Goal: Information Seeking & Learning: Learn about a topic

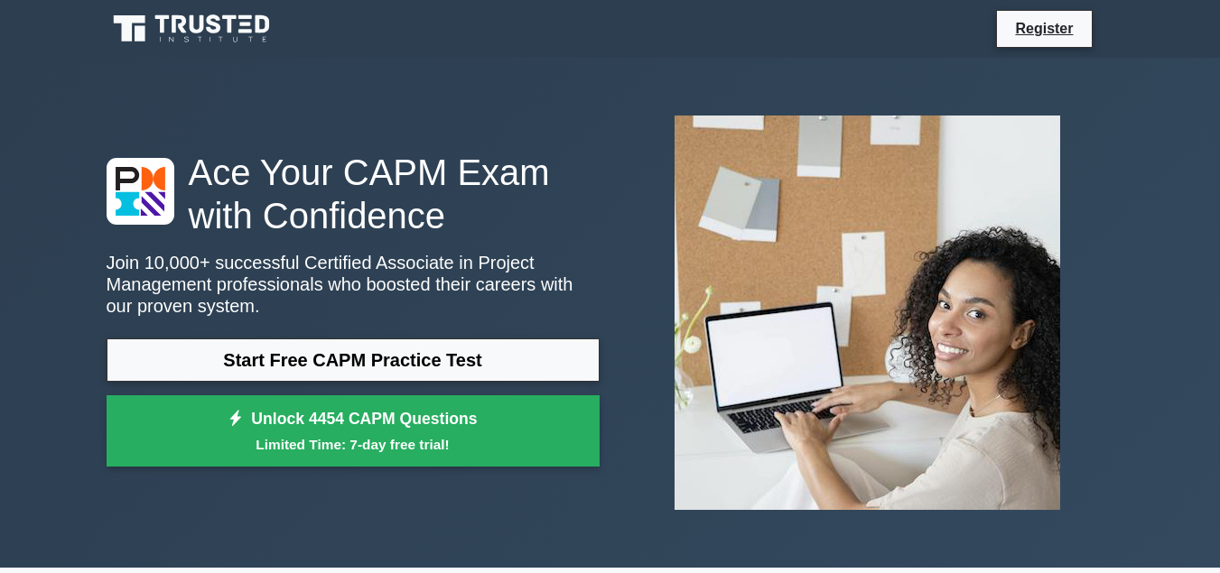
click at [310, 351] on link "Start Free CAPM Practice Test" at bounding box center [353, 360] width 493 height 43
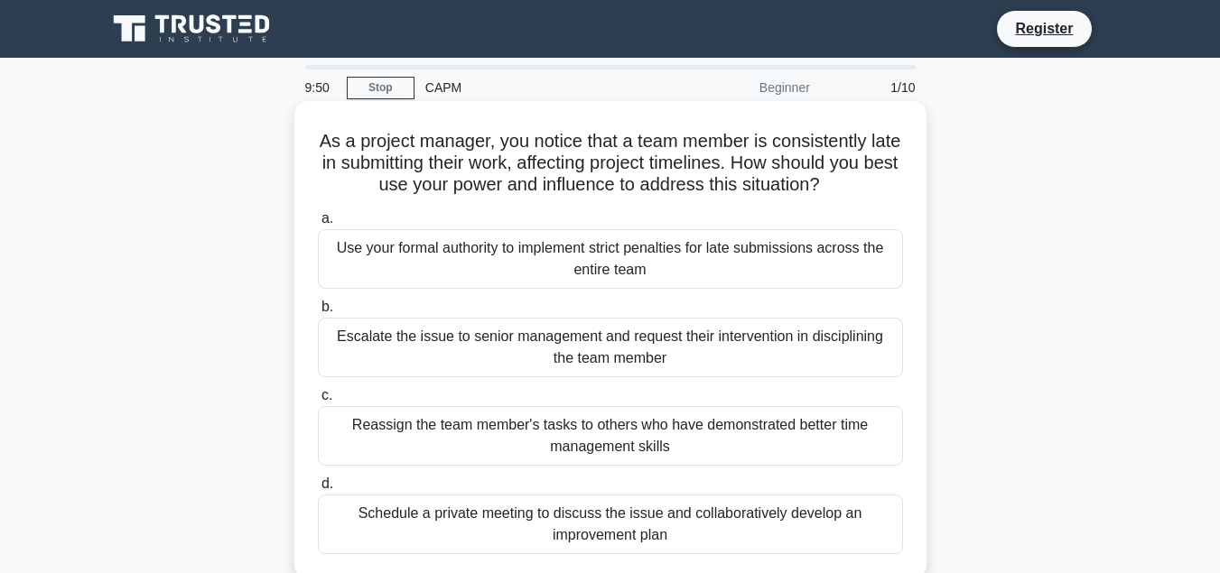
click at [578, 259] on div "Use your formal authority to implement strict penalties for late submissions ac…" at bounding box center [610, 259] width 585 height 60
click at [318, 225] on input "a. Use your formal authority to implement strict penalties for late submissions…" at bounding box center [318, 219] width 0 height 12
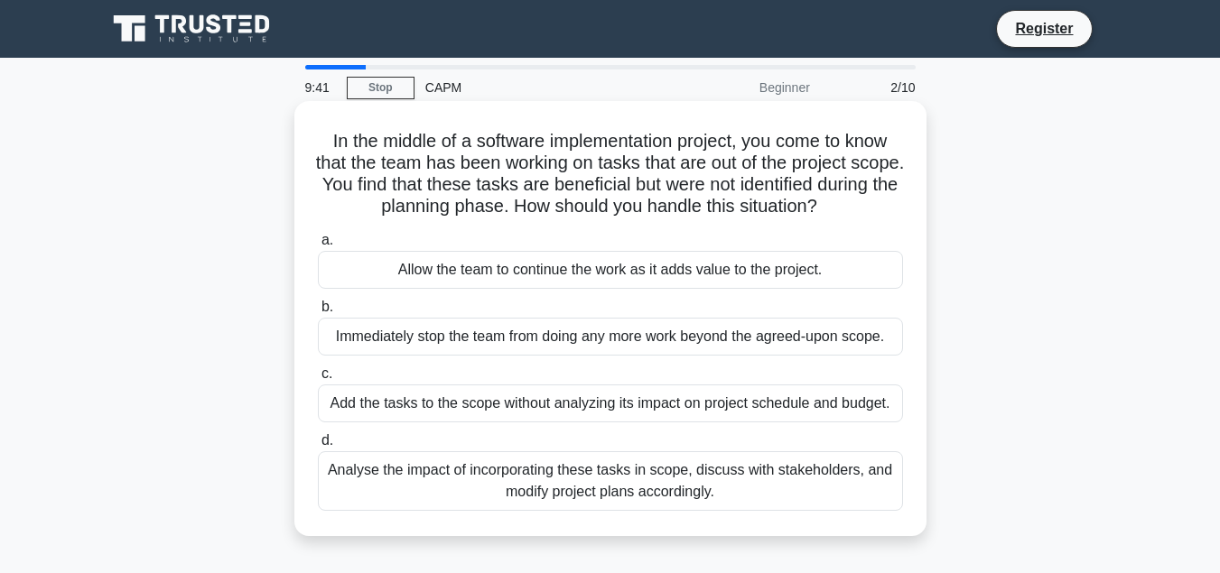
click at [590, 275] on div "Allow the team to continue the work as it adds value to the project." at bounding box center [610, 270] width 585 height 38
click at [318, 247] on input "a. Allow the team to continue the work as it adds value to the project." at bounding box center [318, 241] width 0 height 12
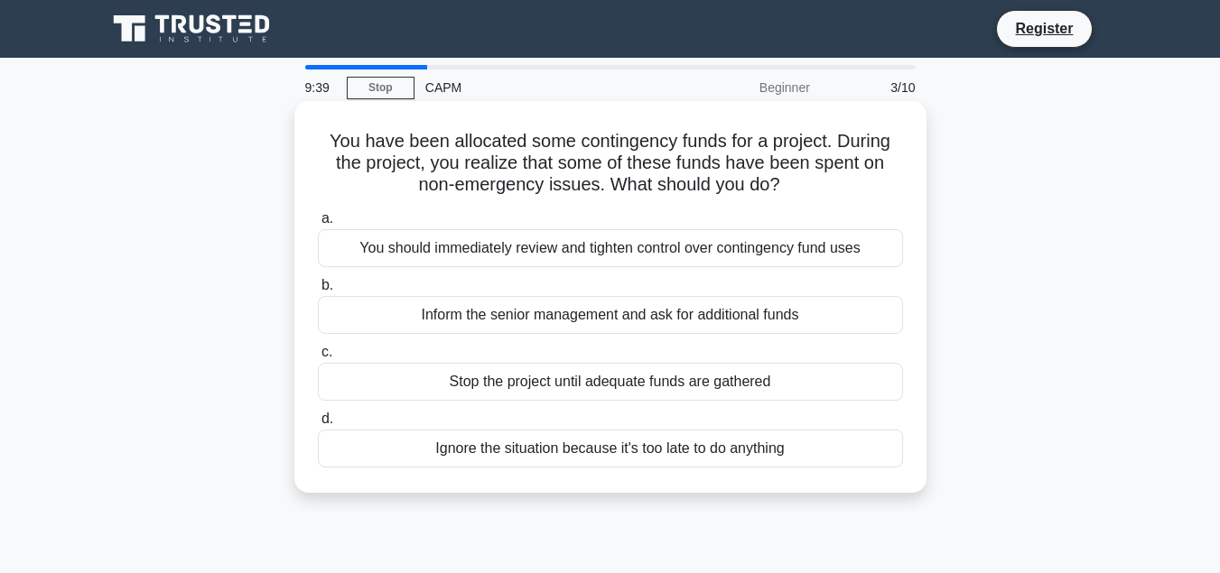
click at [592, 252] on div "You should immediately review and tighten control over contingency fund uses" at bounding box center [610, 248] width 585 height 38
click at [318, 225] on input "a. You should immediately review and tighten control over contingency fund uses" at bounding box center [318, 219] width 0 height 12
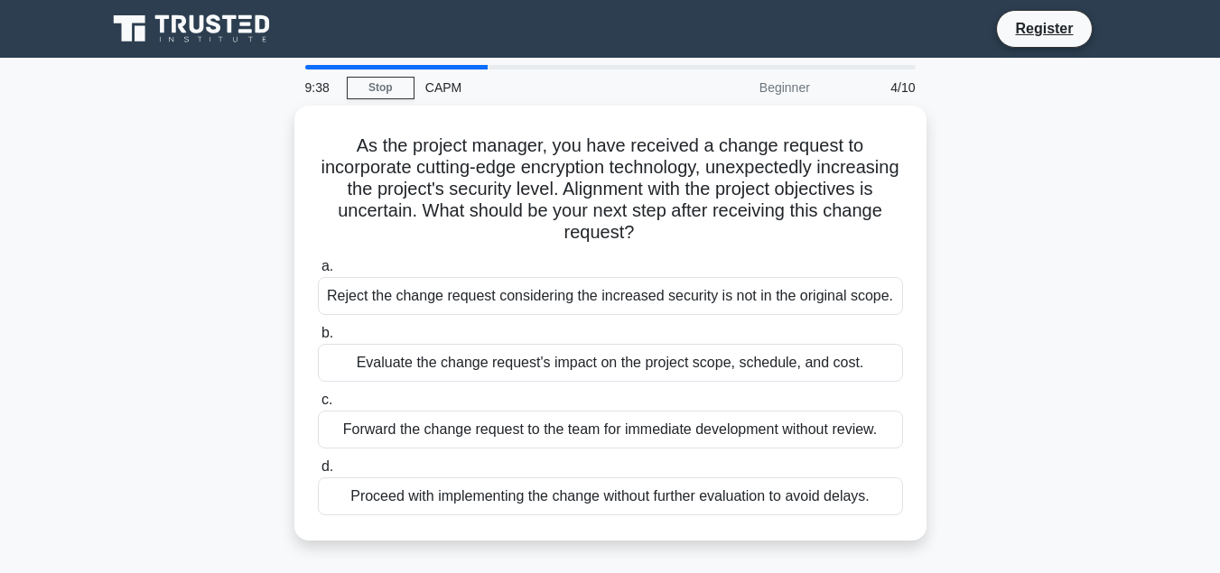
click at [592, 256] on label "a. Reject the change request considering the increased security is not in the o…" at bounding box center [610, 286] width 585 height 60
click at [318, 261] on input "a. Reject the change request considering the increased security is not in the o…" at bounding box center [318, 267] width 0 height 12
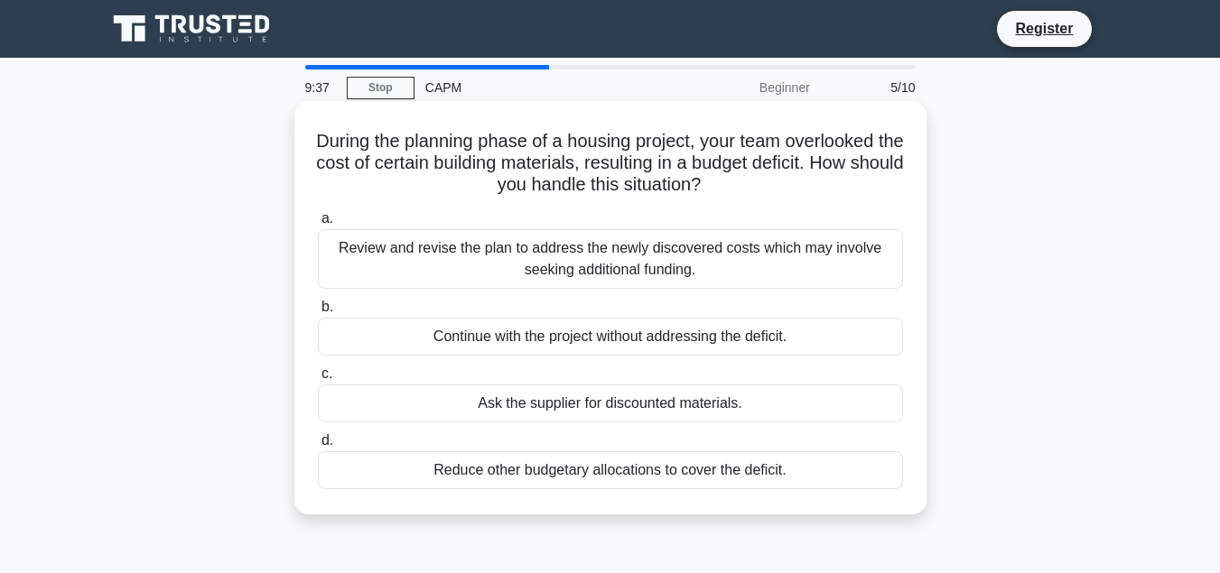
click at [591, 264] on div "Review and revise the plan to address the newly discovered costs which may invo…" at bounding box center [610, 259] width 585 height 60
click at [318, 225] on input "a. Review and revise the plan to address the newly discovered costs which may i…" at bounding box center [318, 219] width 0 height 12
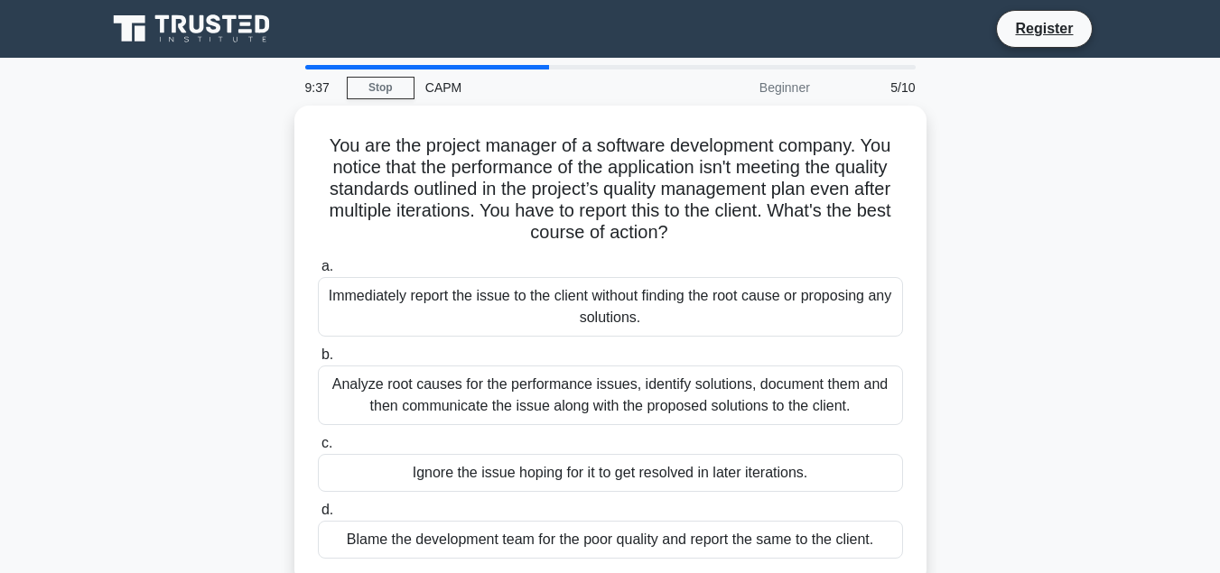
click at [591, 264] on label "a. Immediately report the issue to the client without finding the root cause or…" at bounding box center [610, 296] width 585 height 81
click at [318, 264] on input "a. Immediately report the issue to the client without finding the root cause or…" at bounding box center [318, 267] width 0 height 12
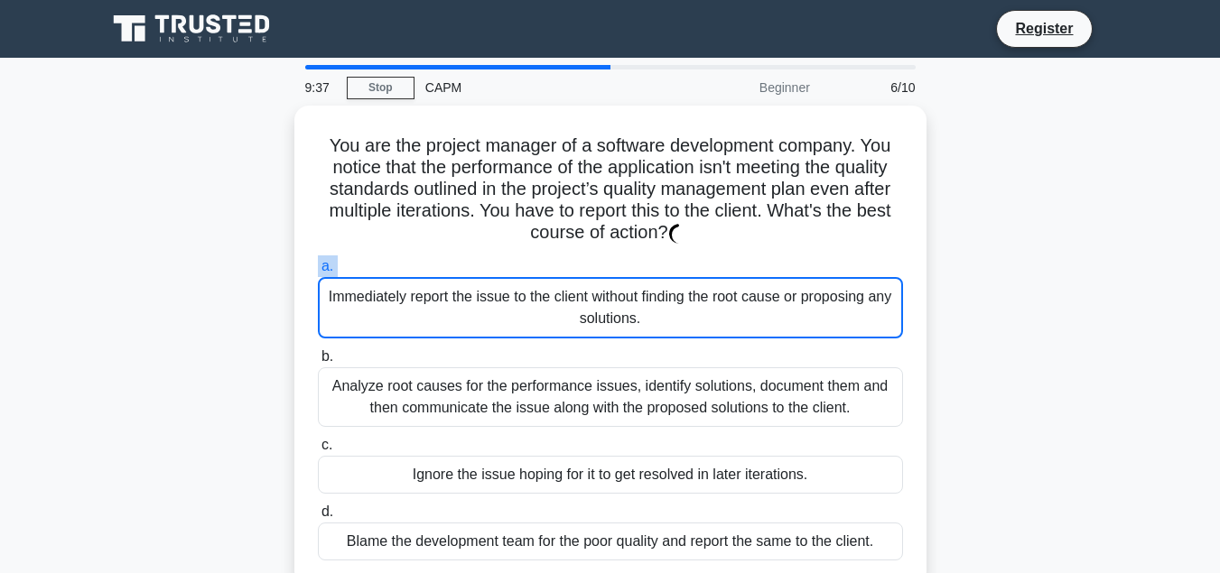
click at [591, 264] on label "a. Immediately report the issue to the client without finding the root cause or…" at bounding box center [610, 297] width 585 height 83
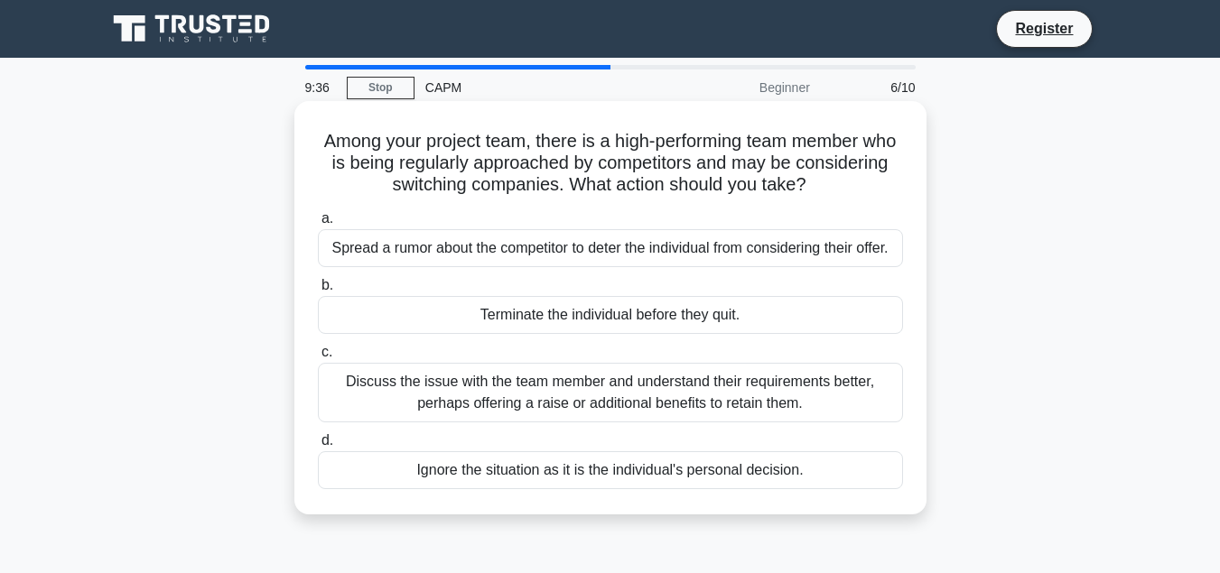
click at [591, 264] on div "Spread a rumor about the competitor to deter the individual from considering th…" at bounding box center [610, 248] width 585 height 38
click at [318, 225] on input "a. Spread a rumor about the competitor to deter the individual from considering…" at bounding box center [318, 219] width 0 height 12
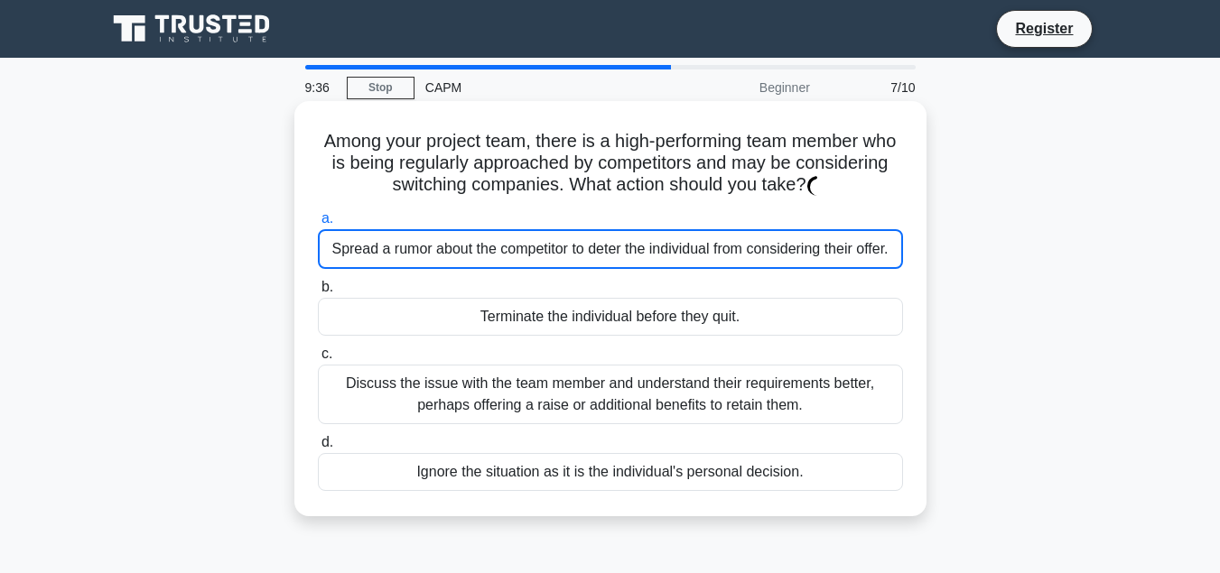
click at [591, 264] on div "Spread a rumor about the competitor to deter the individual from considering th…" at bounding box center [610, 249] width 585 height 40
click at [318, 225] on input "a. Spread a rumor about the competitor to deter the individual from considering…" at bounding box center [318, 219] width 0 height 12
click at [591, 264] on div "Spread a rumor about the competitor to deter the individual from considering th…" at bounding box center [610, 249] width 585 height 40
click at [318, 225] on input "a. Spread a rumor about the competitor to deter the individual from considering…" at bounding box center [318, 219] width 0 height 12
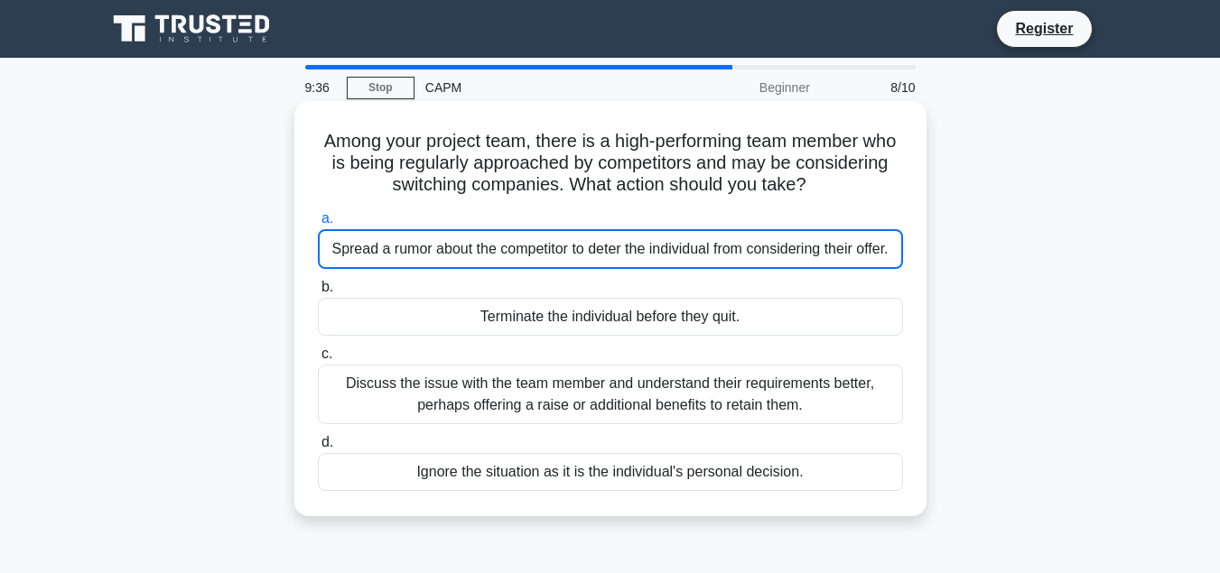
click at [591, 264] on div "Spread a rumor about the competitor to deter the individual from considering th…" at bounding box center [610, 249] width 585 height 40
click at [318, 225] on input "a. Spread a rumor about the competitor to deter the individual from considering…" at bounding box center [318, 219] width 0 height 12
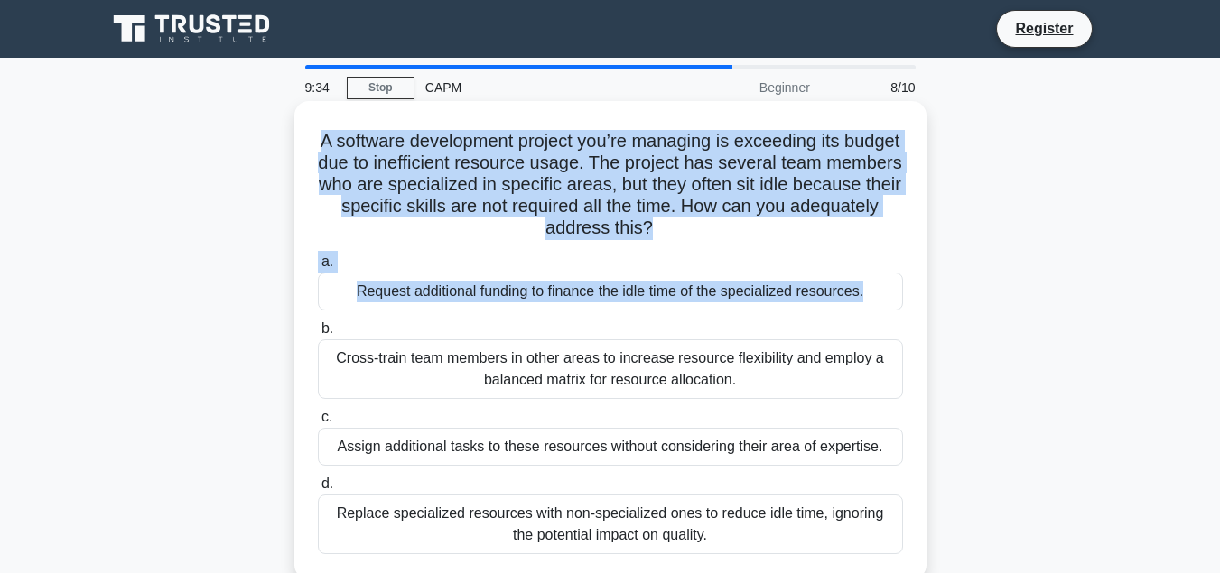
drag, startPoint x: 591, startPoint y: 264, endPoint x: 606, endPoint y: 282, distance: 23.1
click at [606, 282] on div "Request additional funding to finance the idle time of the specialized resource…" at bounding box center [610, 292] width 585 height 38
click at [318, 268] on input "a. Request additional funding to finance the idle time of the specialized resou…" at bounding box center [318, 262] width 0 height 12
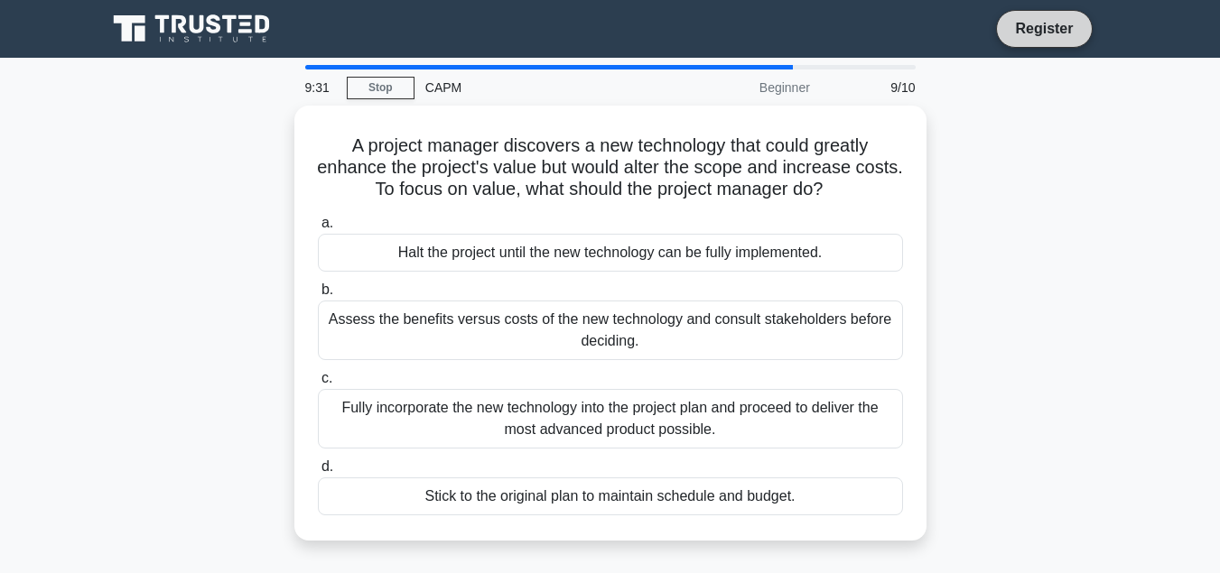
click at [1043, 24] on link "Register" at bounding box center [1043, 28] width 79 height 23
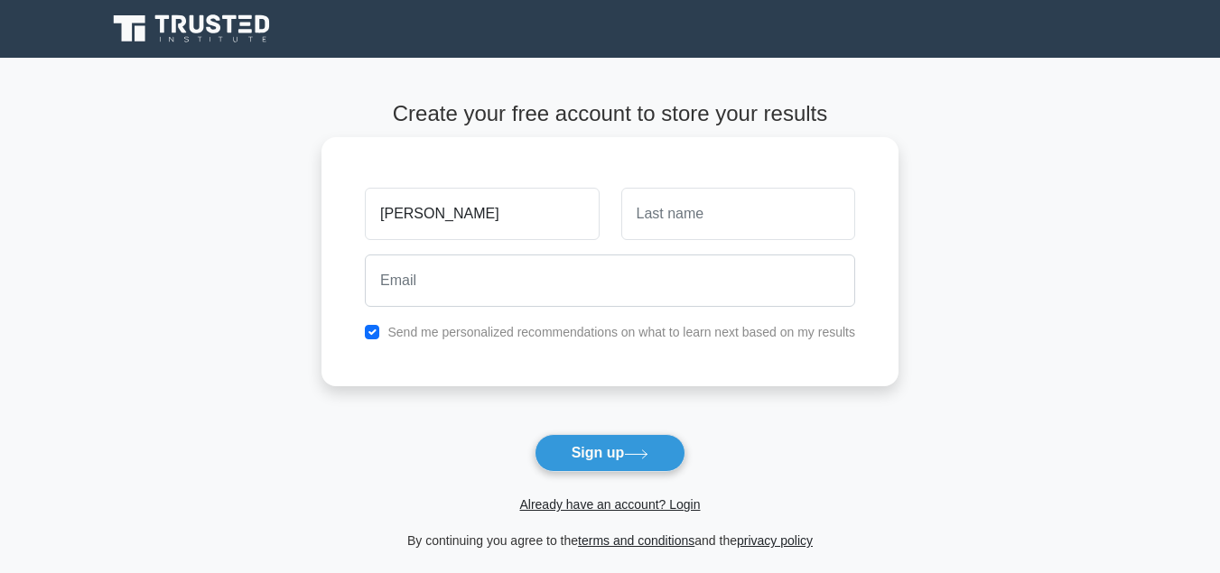
type input "[PERSON_NAME]"
click at [654, 212] on input "text" at bounding box center [738, 214] width 234 height 52
type input "naserian"
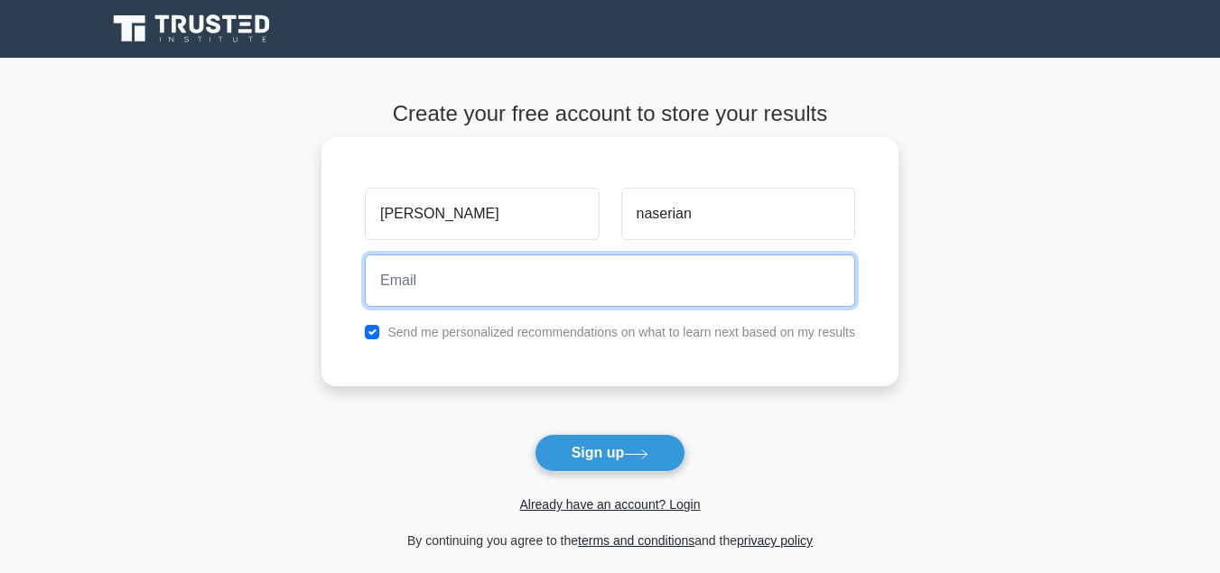
click at [586, 288] on input "email" at bounding box center [610, 281] width 490 height 52
type input "Bensonparmeres2014@gmail.com"
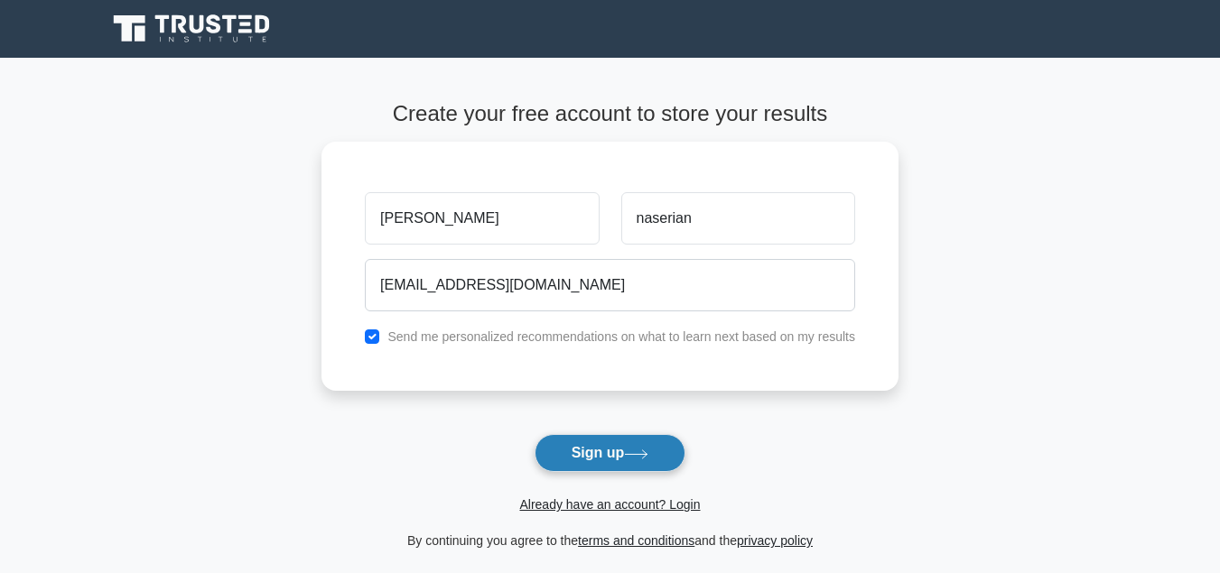
click at [578, 454] on button "Sign up" at bounding box center [611, 453] width 152 height 38
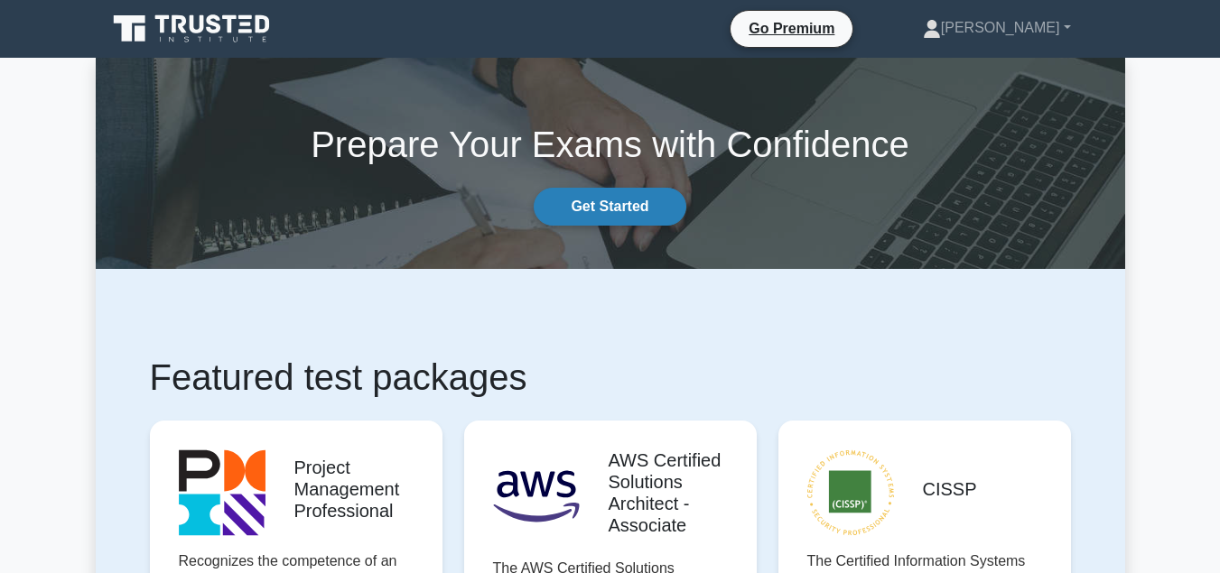
click at [618, 199] on link "Get Started" at bounding box center [610, 207] width 152 height 38
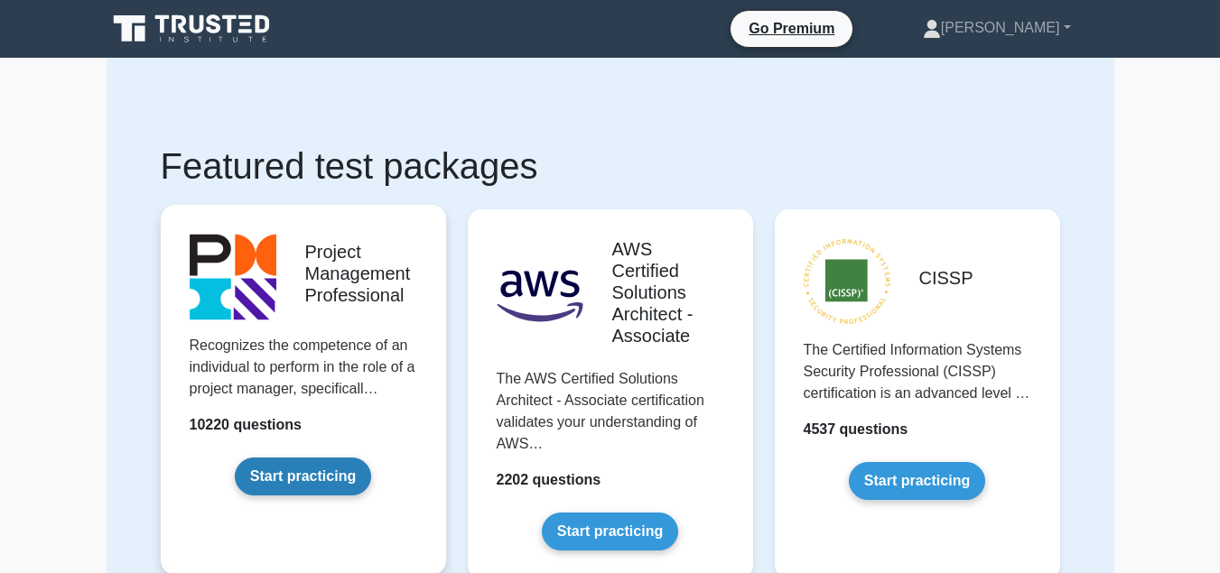
click at [310, 473] on link "Start practicing" at bounding box center [303, 477] width 136 height 38
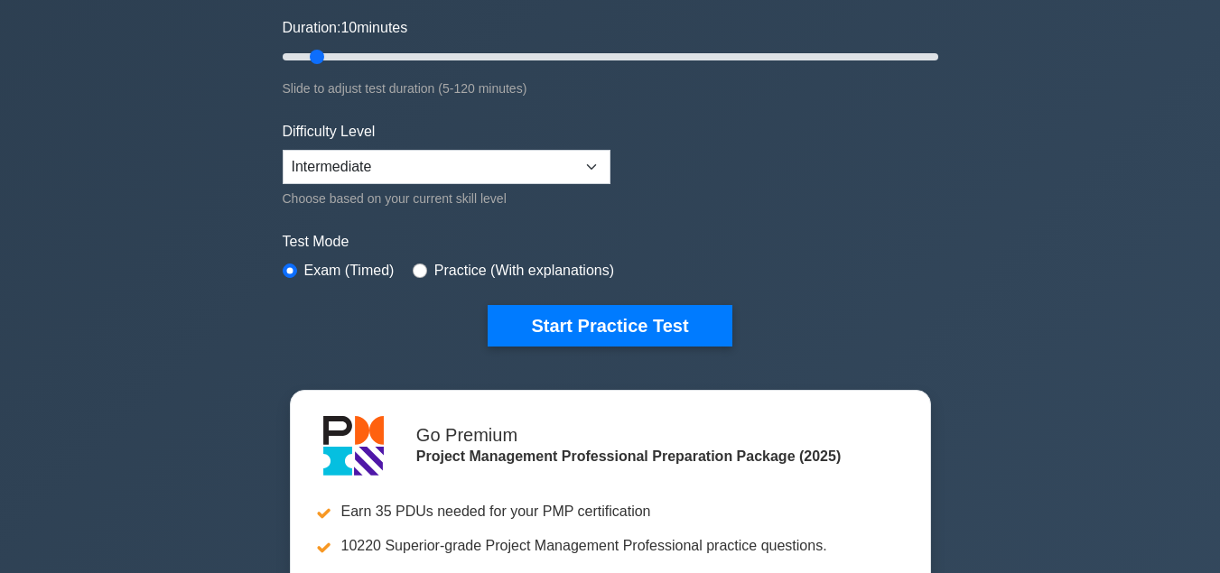
scroll to position [361, 0]
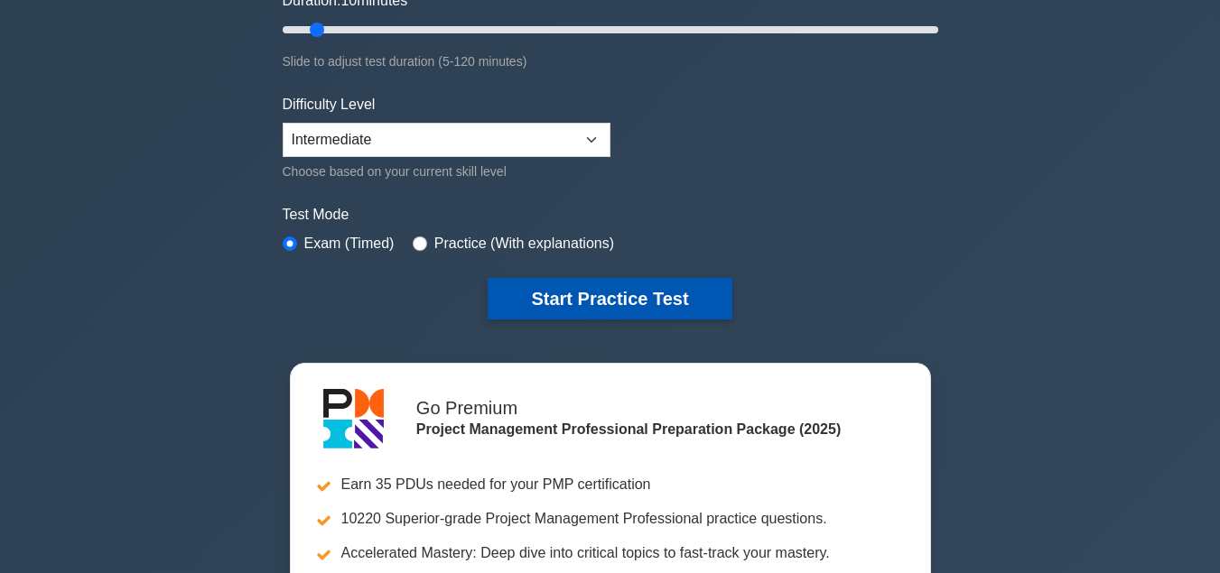
click at [694, 293] on button "Start Practice Test" at bounding box center [610, 299] width 244 height 42
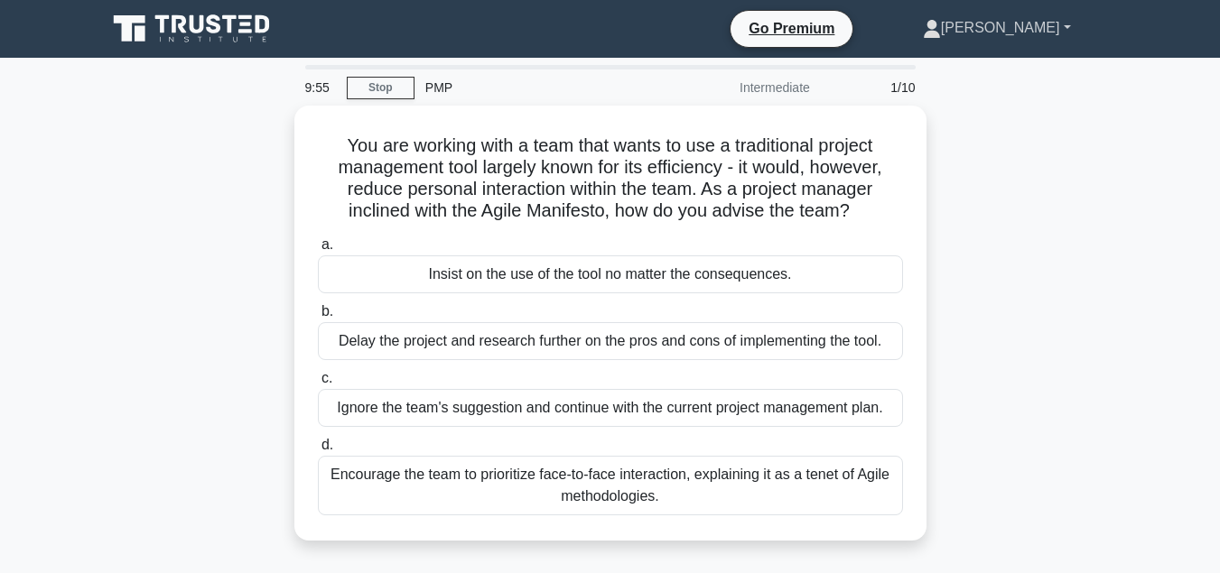
click at [1063, 23] on link "[PERSON_NAME]" at bounding box center [997, 28] width 235 height 36
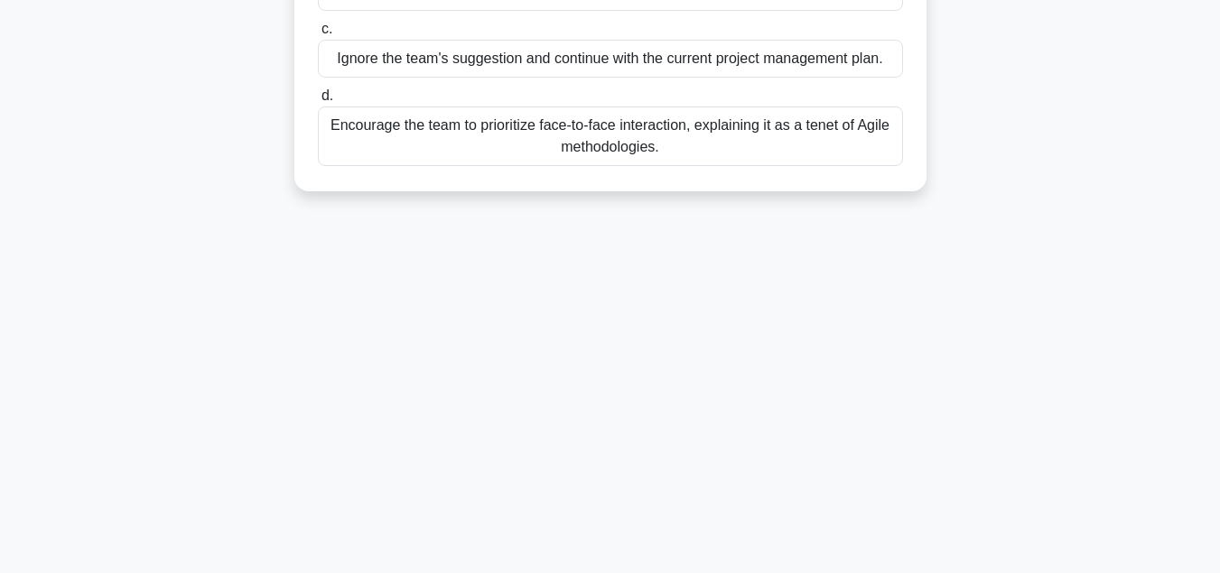
scroll to position [402, 0]
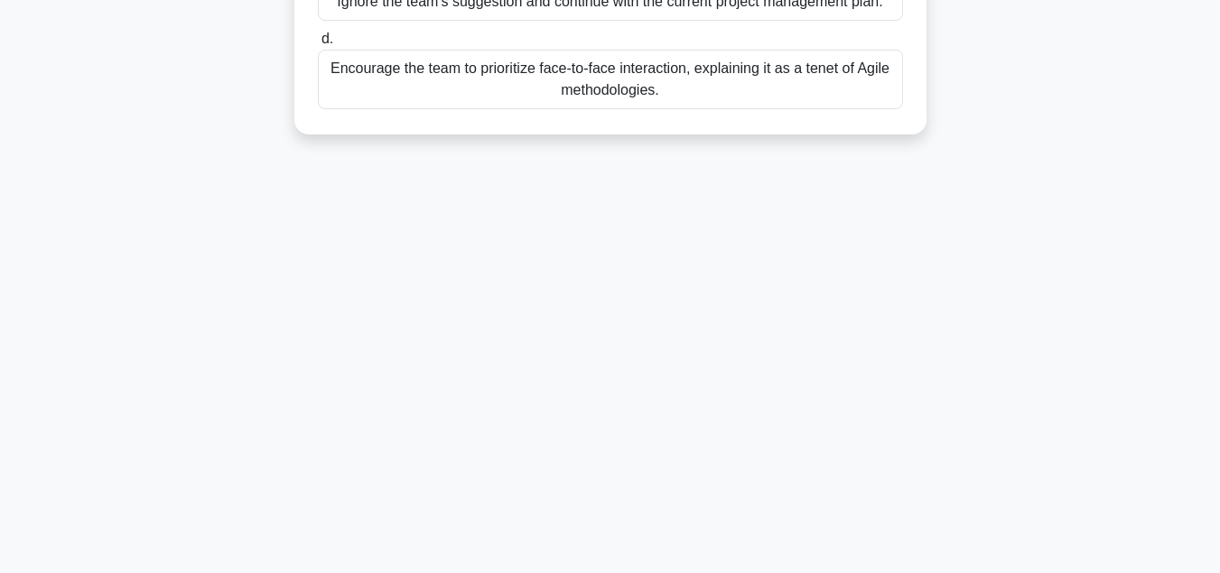
click at [823, 62] on div "Encourage the team to prioritize face-to-face interaction, explaining it as a t…" at bounding box center [610, 80] width 585 height 60
click at [318, 45] on input "d. Encourage the team to prioritize face-to-face interaction, explaining it as …" at bounding box center [318, 39] width 0 height 12
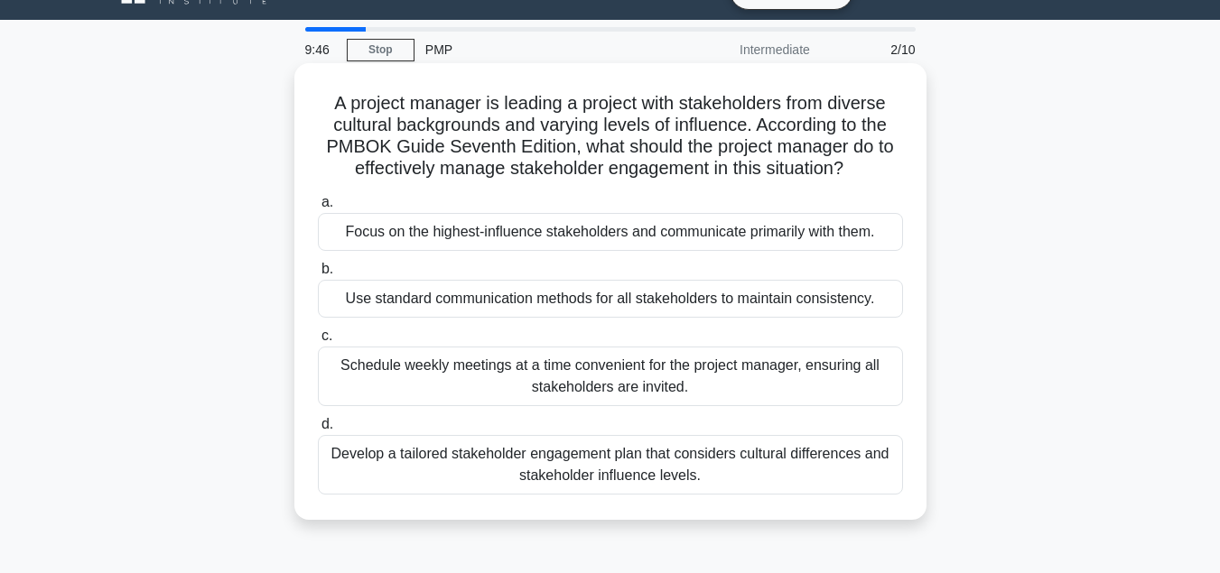
scroll to position [0, 0]
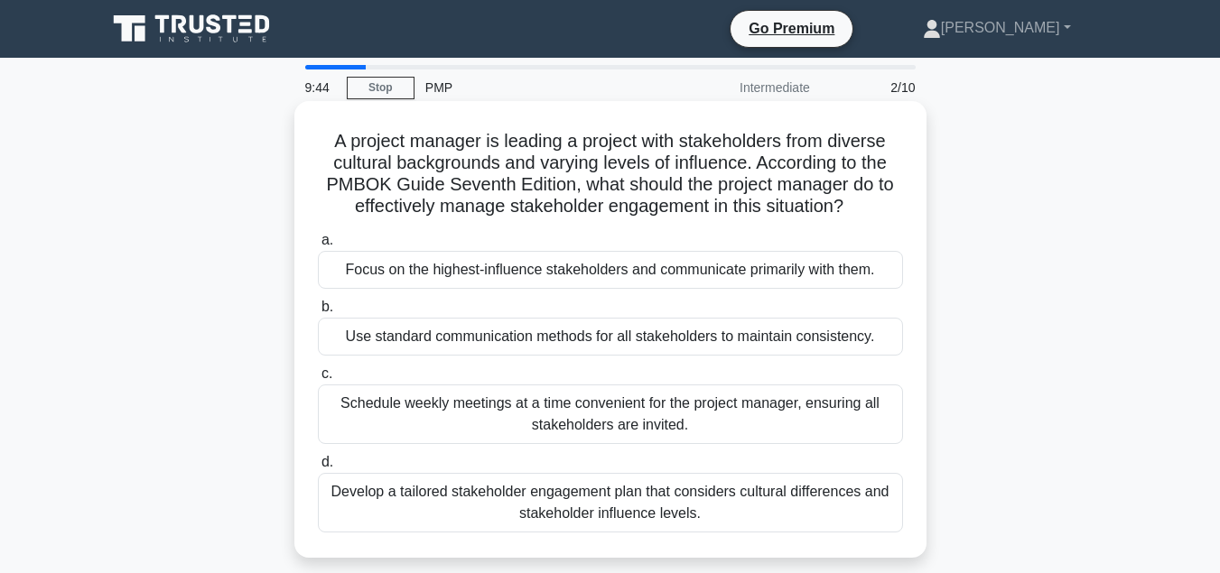
click at [676, 265] on div "Focus on the highest-influence stakeholders and communicate primarily with them." at bounding box center [610, 270] width 585 height 38
click at [318, 247] on input "a. Focus on the highest-influence stakeholders and communicate primarily with t…" at bounding box center [318, 241] width 0 height 12
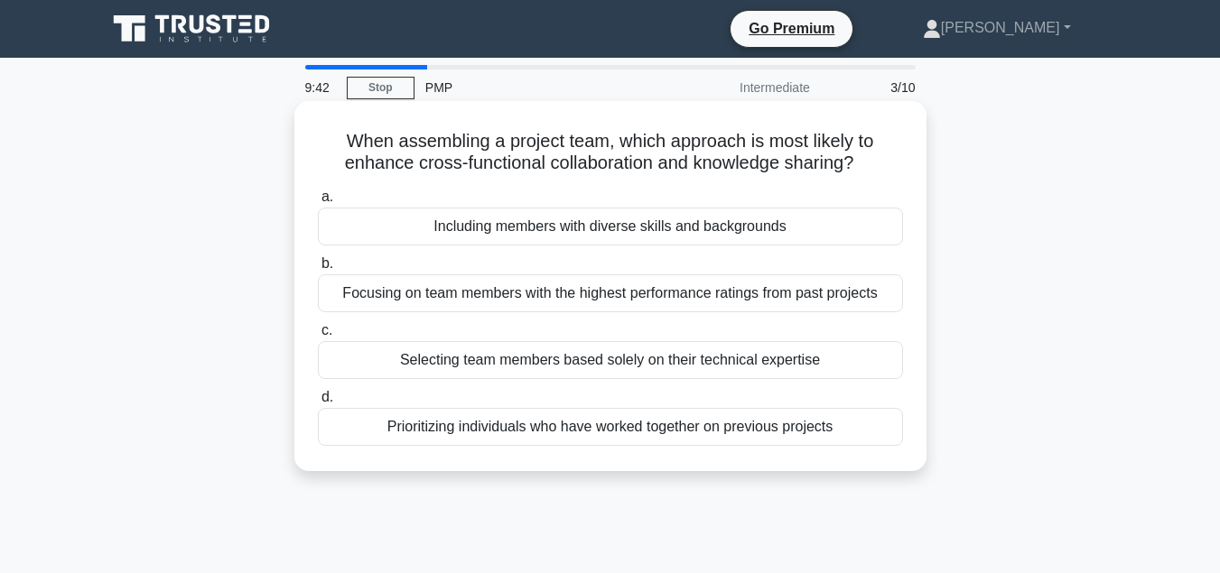
click at [679, 246] on div "Including members with diverse skills and backgrounds" at bounding box center [610, 227] width 585 height 38
click at [318, 203] on input "a. Including members with diverse skills and backgrounds" at bounding box center [318, 197] width 0 height 12
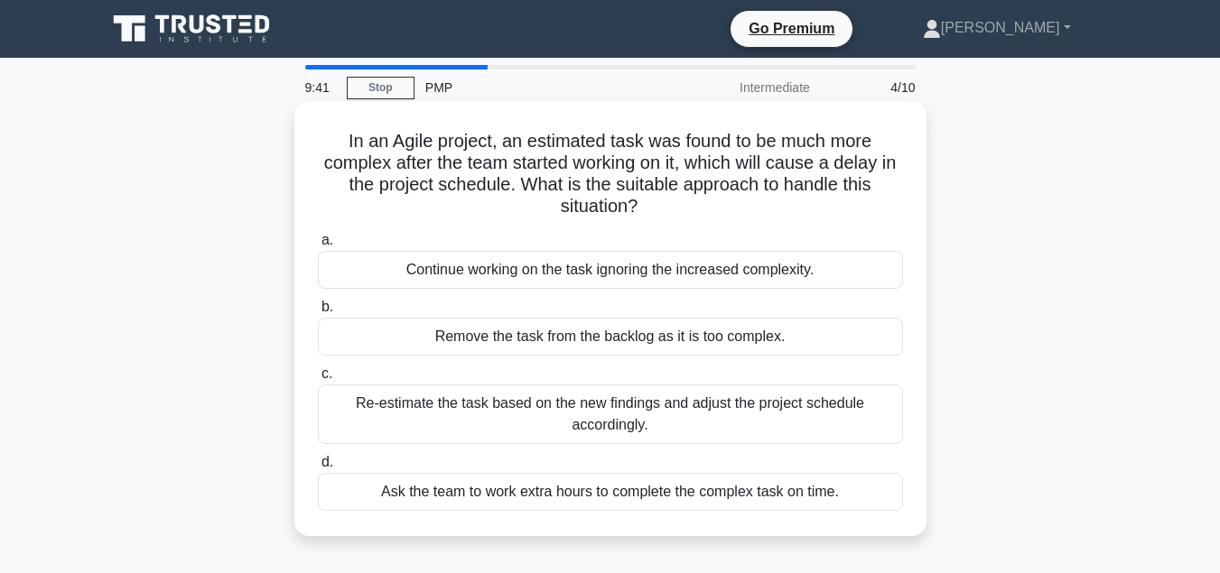
click at [675, 272] on div "Continue working on the task ignoring the increased complexity." at bounding box center [610, 270] width 585 height 38
click at [318, 247] on input "a. Continue working on the task ignoring the increased complexity." at bounding box center [318, 241] width 0 height 12
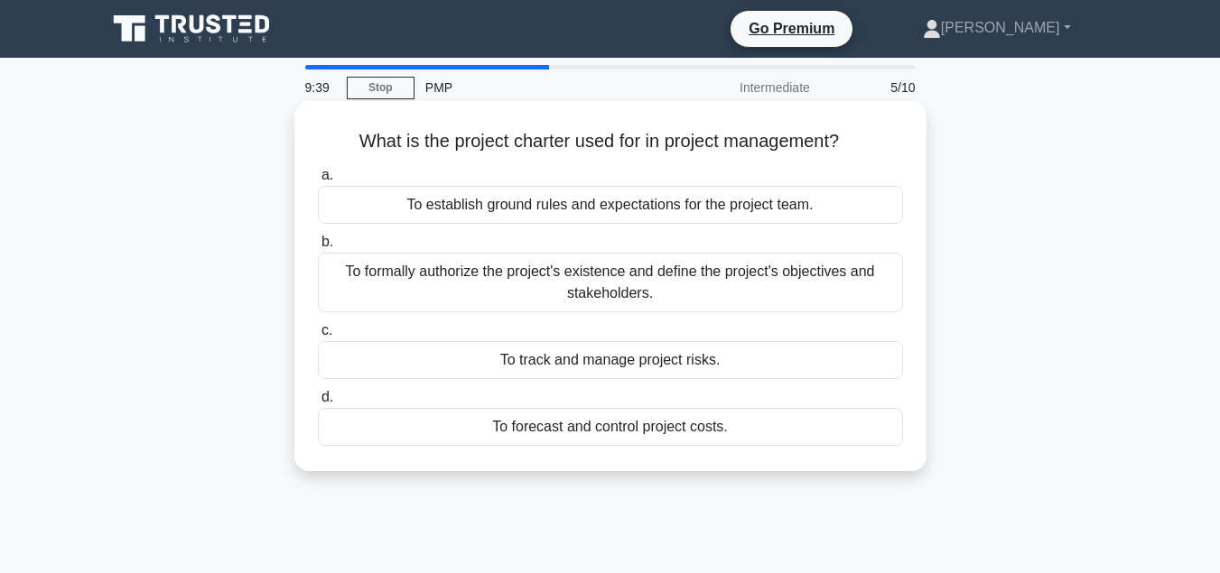
click at [695, 205] on div "To establish ground rules and expectations for the project team." at bounding box center [610, 205] width 585 height 38
click at [318, 182] on input "a. To establish ground rules and expectations for the project team." at bounding box center [318, 176] width 0 height 12
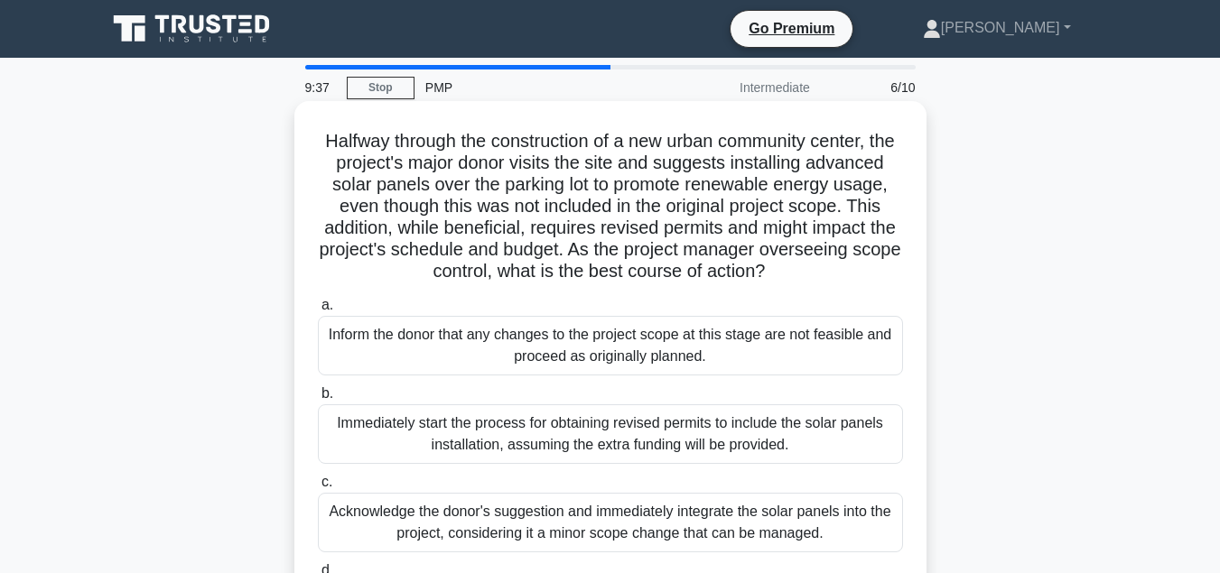
click at [652, 369] on div "Inform the donor that any changes to the project scope at this stage are not fe…" at bounding box center [610, 346] width 585 height 60
click at [318, 312] on input "a. Inform the donor that any changes to the project scope at this stage are not…" at bounding box center [318, 306] width 0 height 12
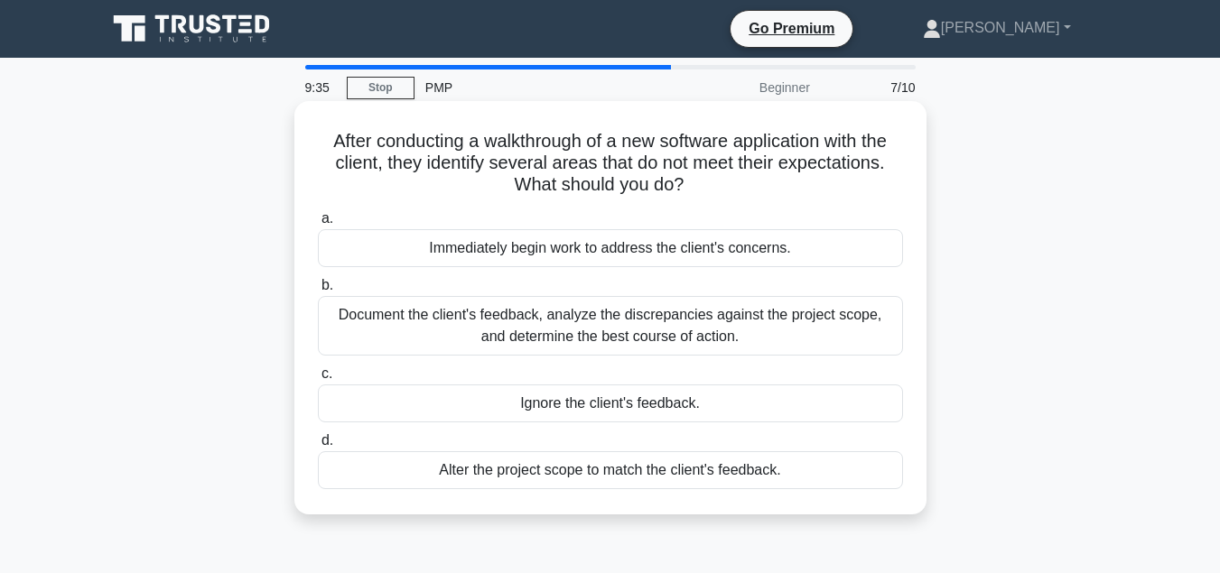
click at [676, 262] on div "Immediately begin work to address the client's concerns." at bounding box center [610, 248] width 585 height 38
click at [318, 225] on input "a. Immediately begin work to address the client's concerns." at bounding box center [318, 219] width 0 height 12
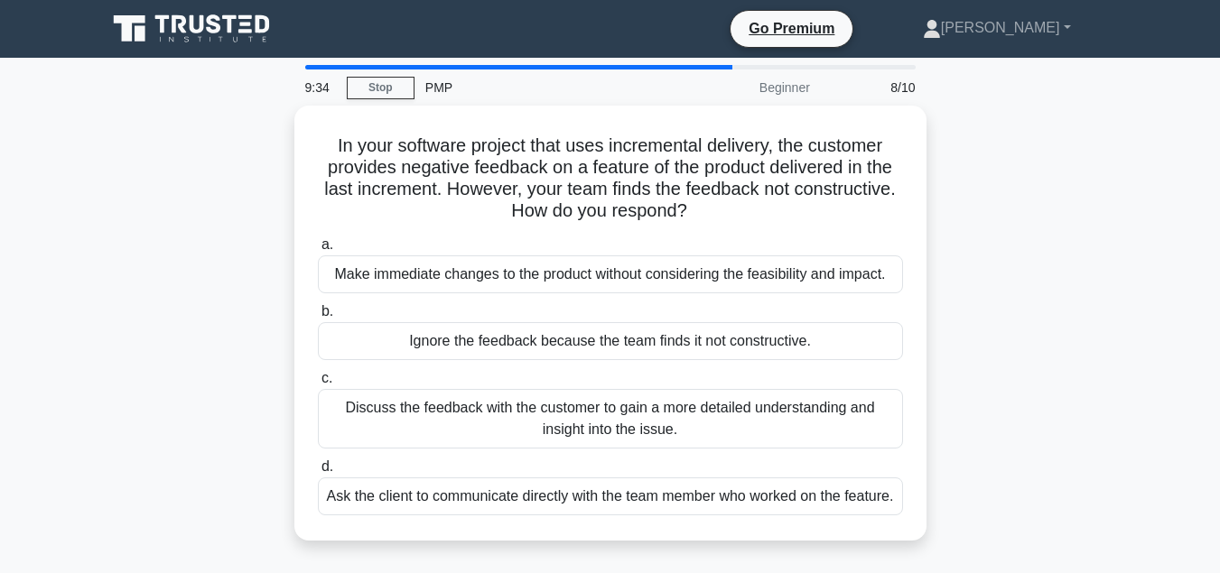
click at [676, 262] on div "Make immediate changes to the product without considering the feasibility and i…" at bounding box center [610, 275] width 585 height 38
click at [318, 251] on input "a. Make immediate changes to the product without considering the feasibility an…" at bounding box center [318, 245] width 0 height 12
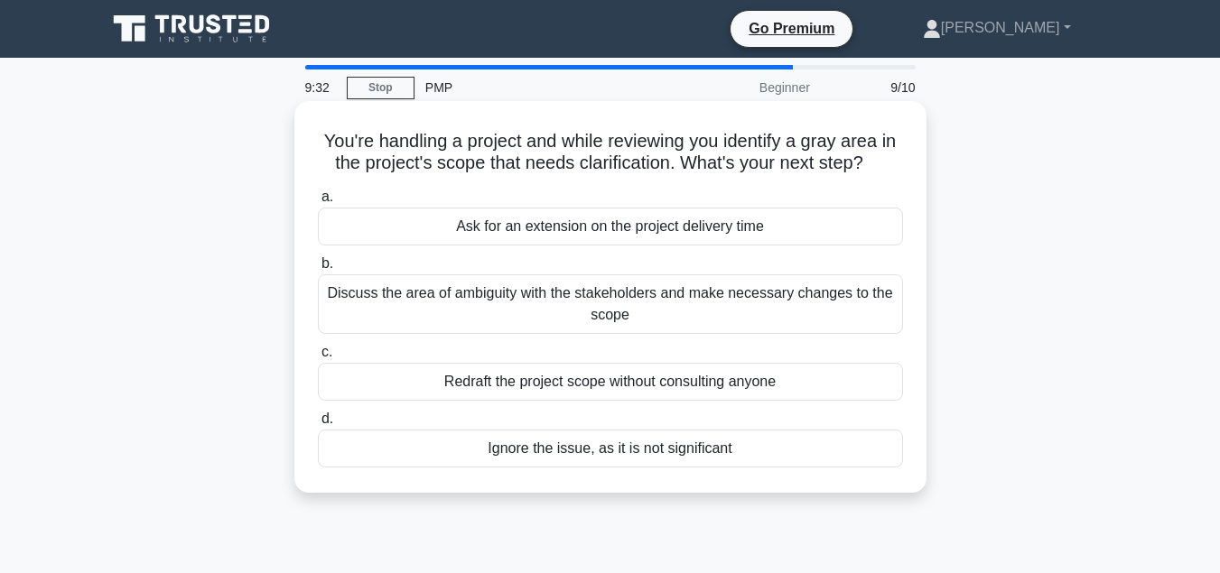
click at [687, 227] on div "Ask for an extension on the project delivery time" at bounding box center [610, 227] width 585 height 38
click at [318, 203] on input "a. Ask for an extension on the project delivery time" at bounding box center [318, 197] width 0 height 12
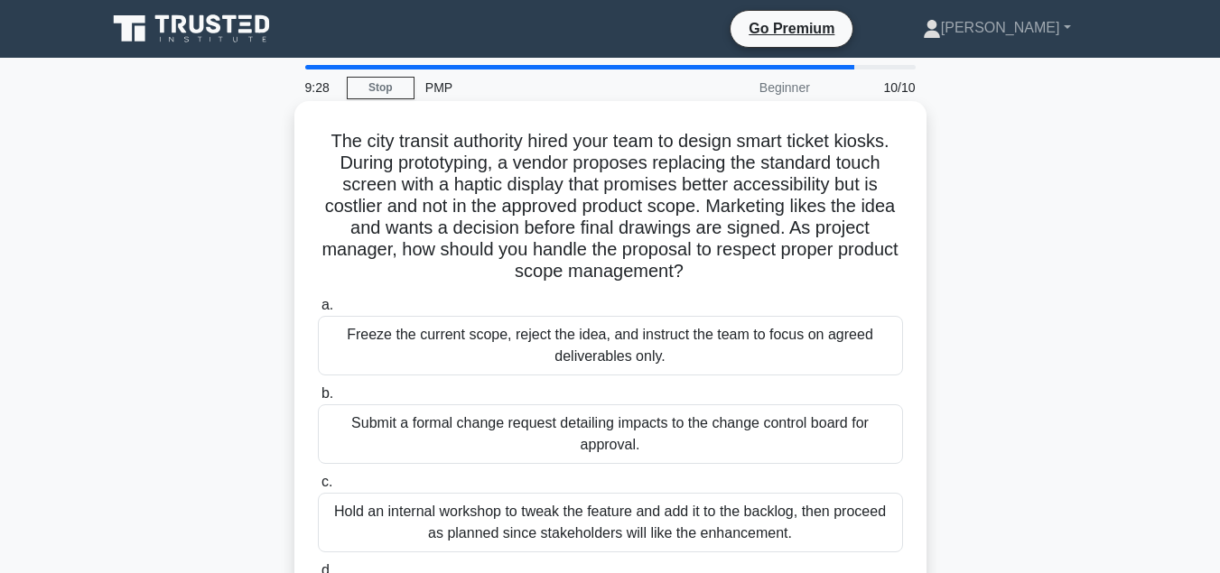
click at [647, 335] on div "Freeze the current scope, reject the idea, and instruct the team to focus on ag…" at bounding box center [610, 346] width 585 height 60
click at [318, 312] on input "a. Freeze the current scope, reject the idea, and instruct the team to focus on…" at bounding box center [318, 306] width 0 height 12
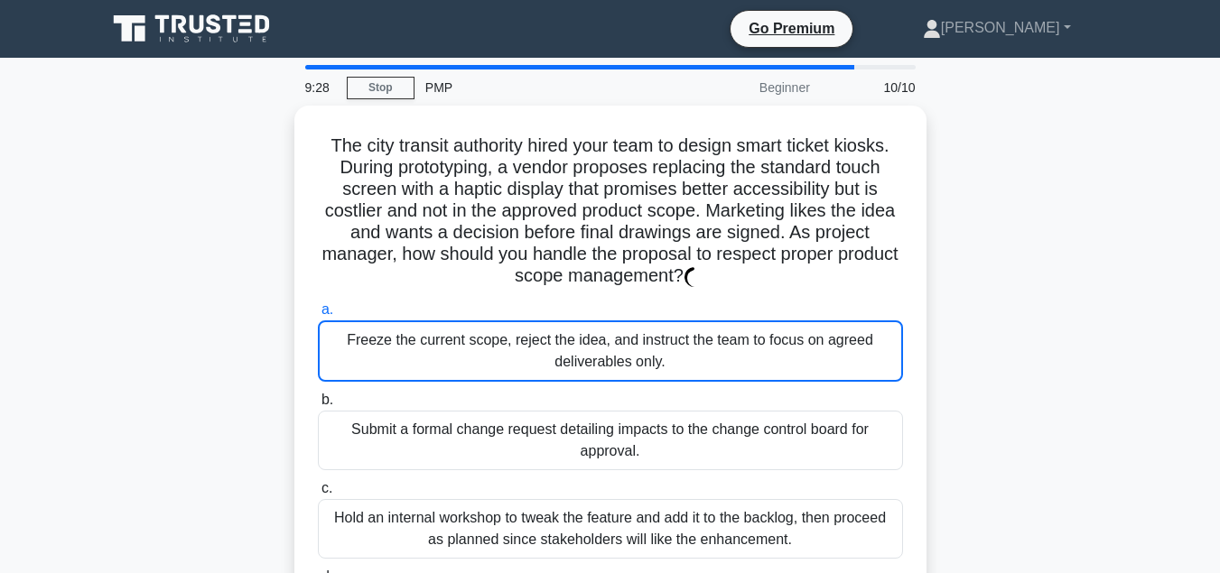
click at [1062, 293] on div "The city transit authority hired your team to design smart ticket kiosks. Durin…" at bounding box center [610, 389] width 1029 height 567
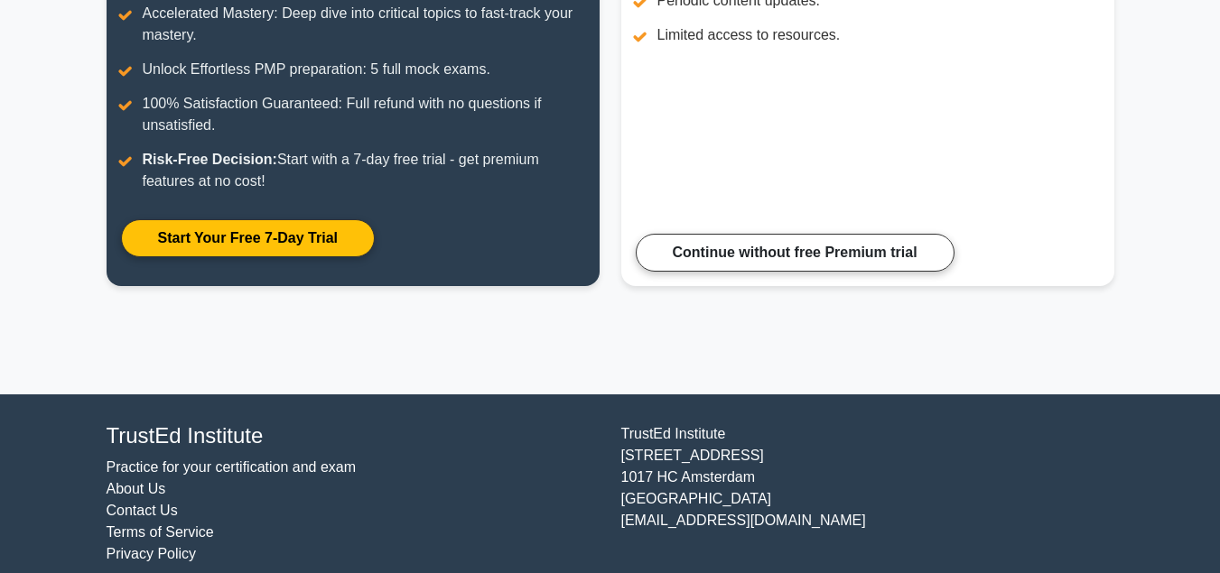
scroll to position [406, 0]
